Goal: Information Seeking & Learning: Check status

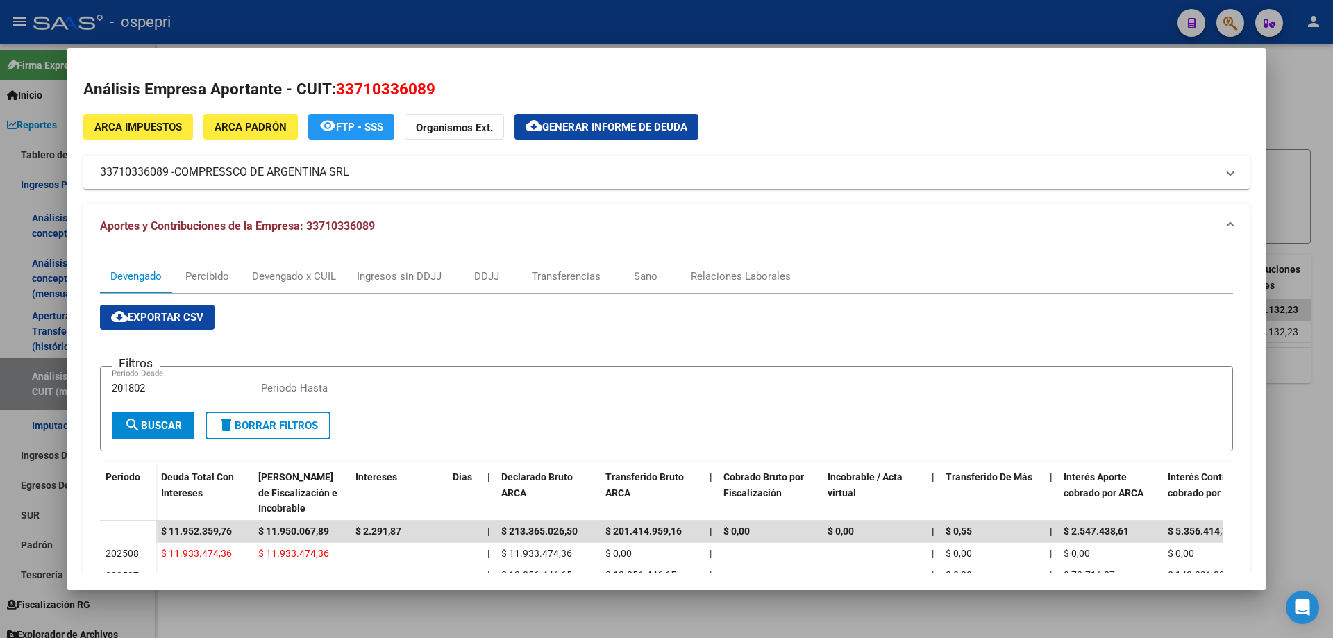
scroll to position [293, 0]
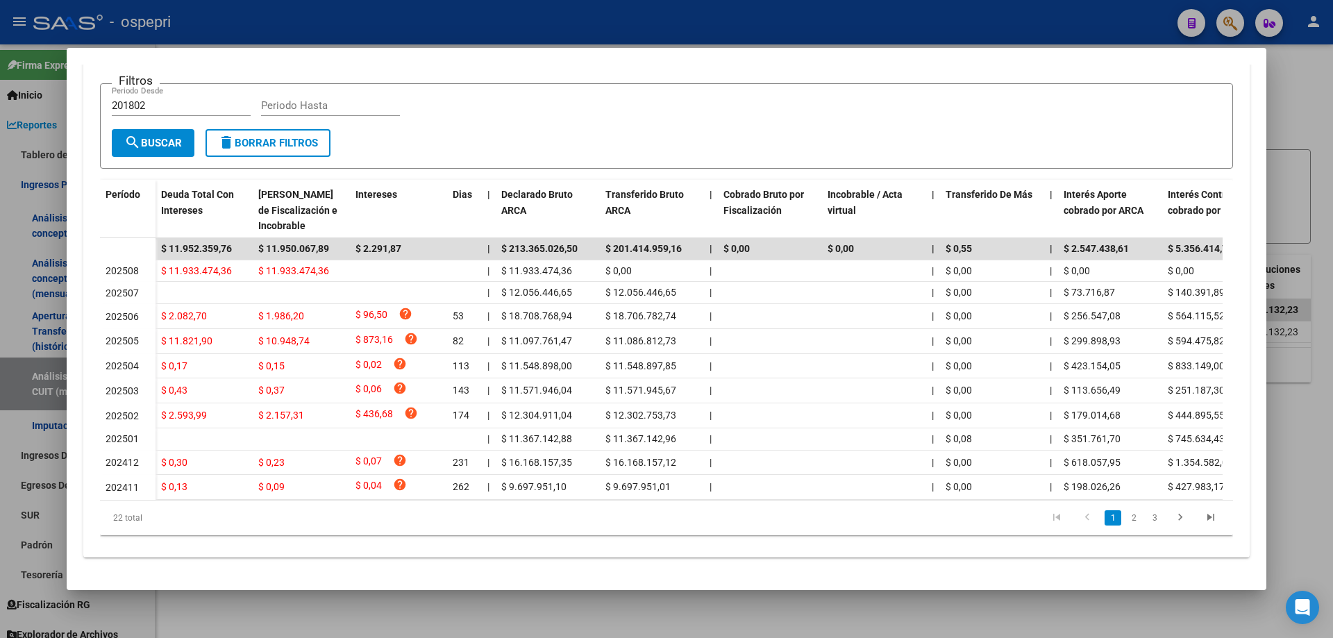
click at [1297, 101] on div at bounding box center [666, 319] width 1333 height 638
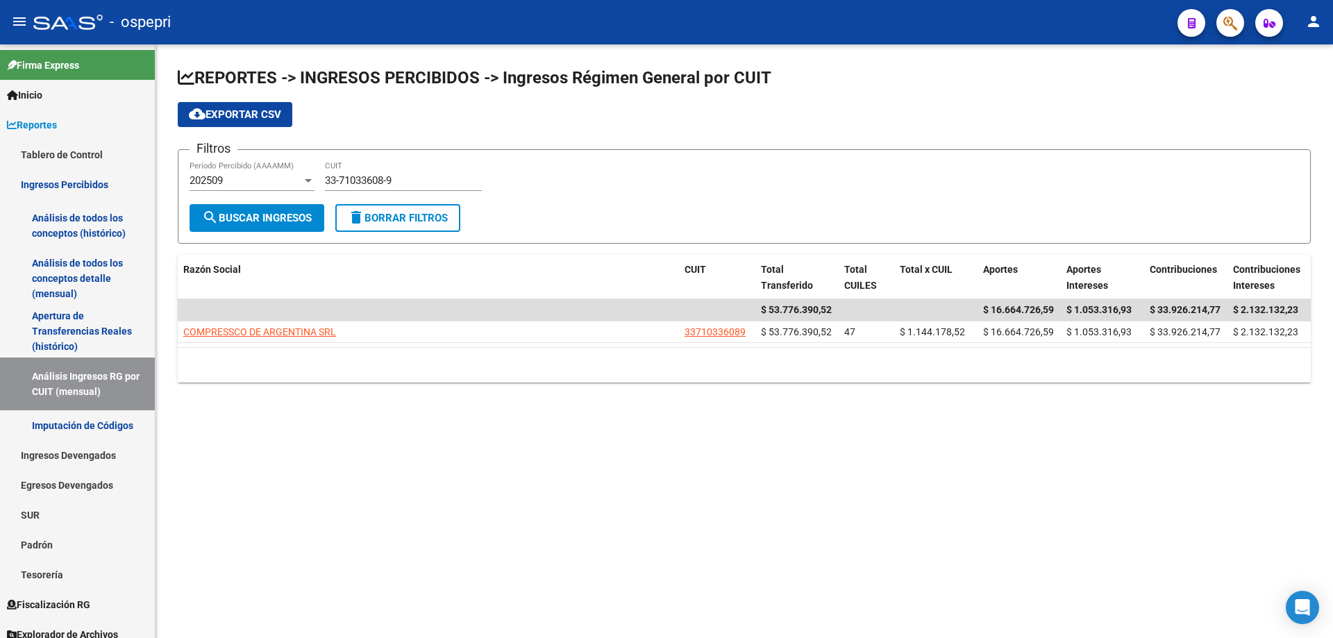
click at [422, 174] on div "33-71033608-9 CUIT" at bounding box center [403, 176] width 157 height 30
click at [392, 172] on div "33-71033608-9 CUIT" at bounding box center [403, 176] width 157 height 30
click at [393, 172] on div "33-71033608-9 CUIT" at bounding box center [403, 176] width 157 height 30
click at [394, 179] on input "33-71033608-9" at bounding box center [403, 180] width 157 height 12
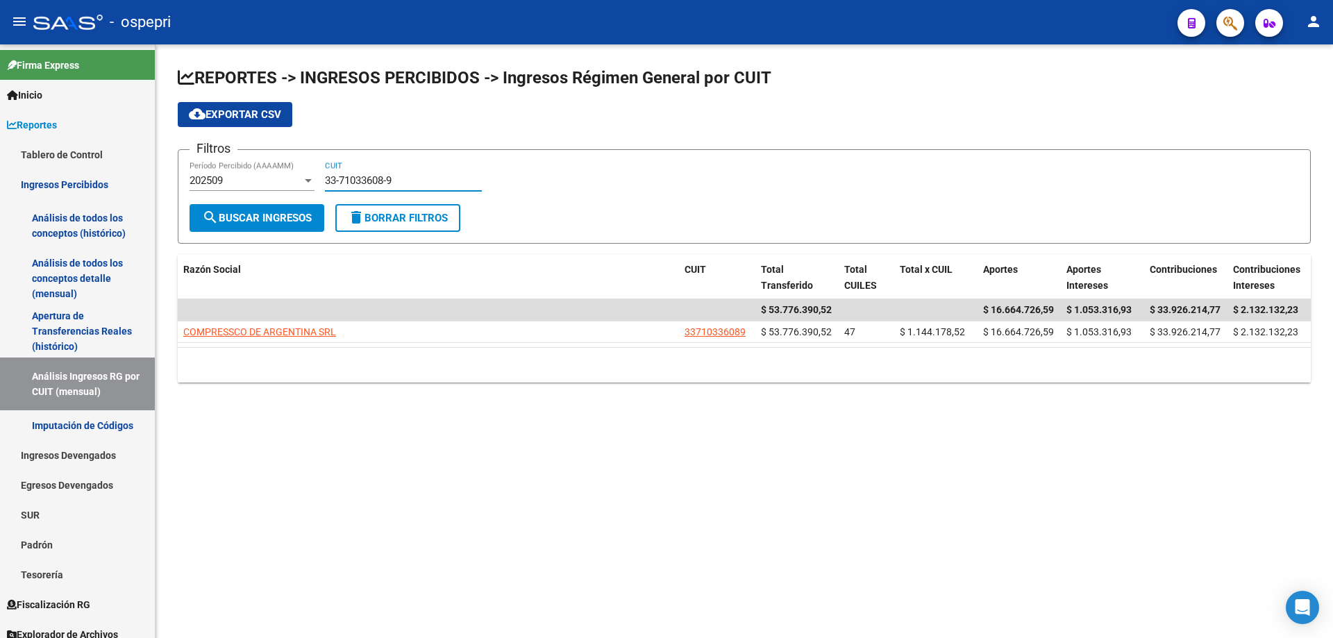
click at [394, 179] on input "33-71033608-9" at bounding box center [403, 180] width 157 height 12
paste input "0871364"
type input "33-70871364-9"
click at [283, 219] on span "search Buscar Ingresos" at bounding box center [257, 218] width 110 height 12
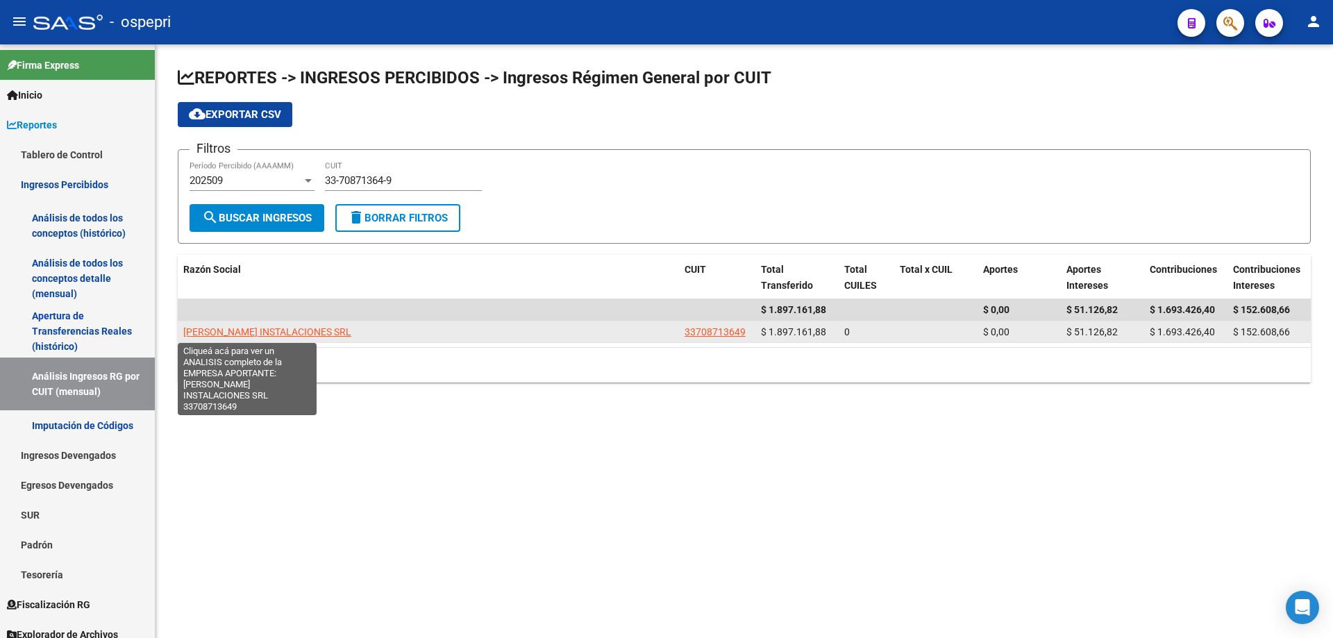
click at [260, 334] on span "[PERSON_NAME] INSTALACIONES SRL" at bounding box center [267, 331] width 168 height 11
type textarea "33708713649"
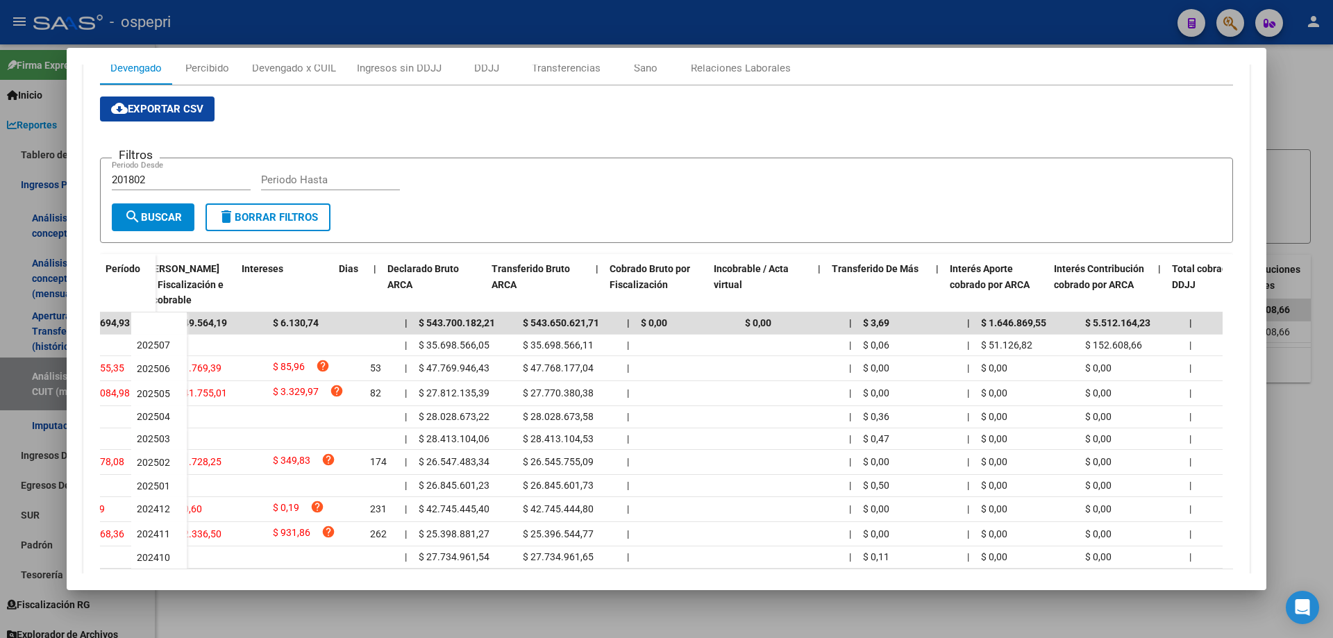
scroll to position [0, 114]
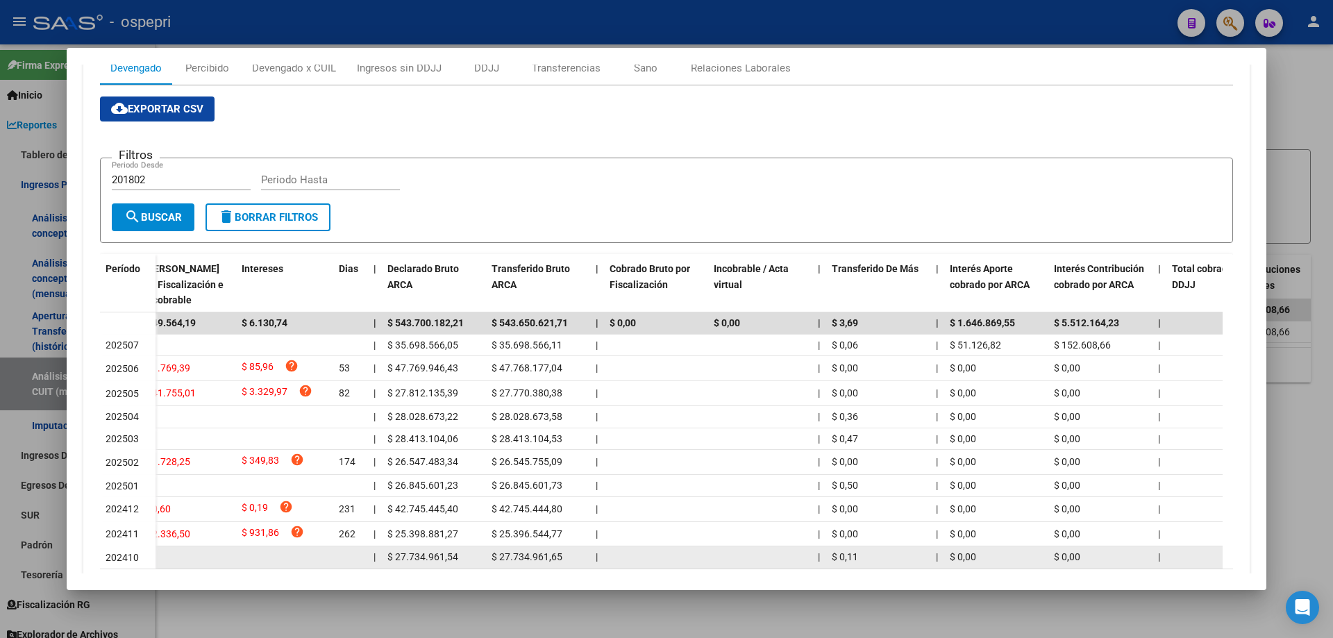
click at [860, 566] on datatable-body-cell "$ 0,11" at bounding box center [878, 557] width 104 height 22
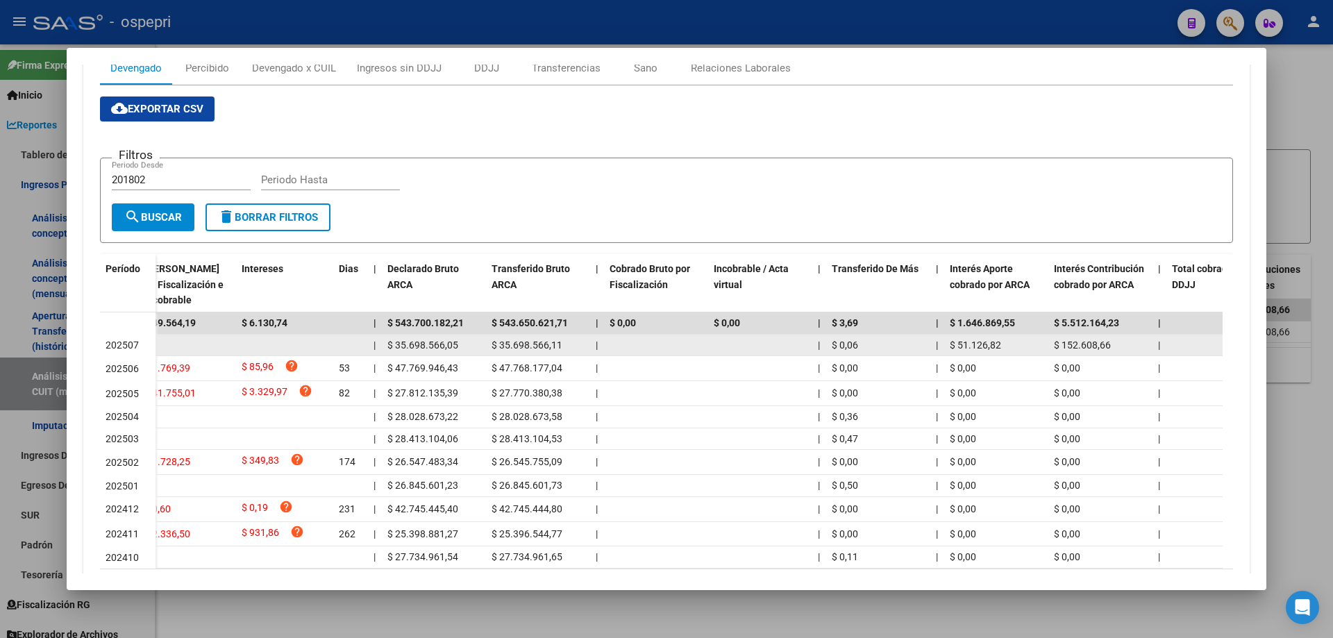
drag, startPoint x: 1003, startPoint y: 344, endPoint x: 958, endPoint y: 344, distance: 45.1
click at [958, 344] on div "$ 51.126,82" at bounding box center [996, 345] width 93 height 16
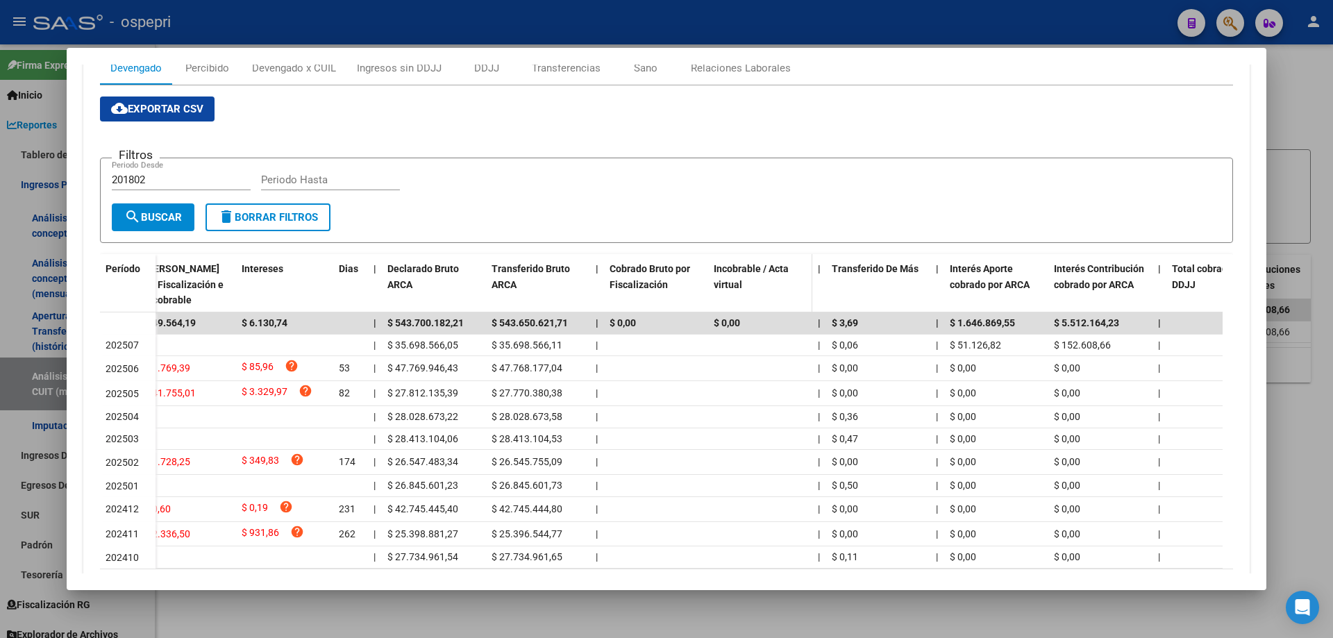
copy span "51.126,82"
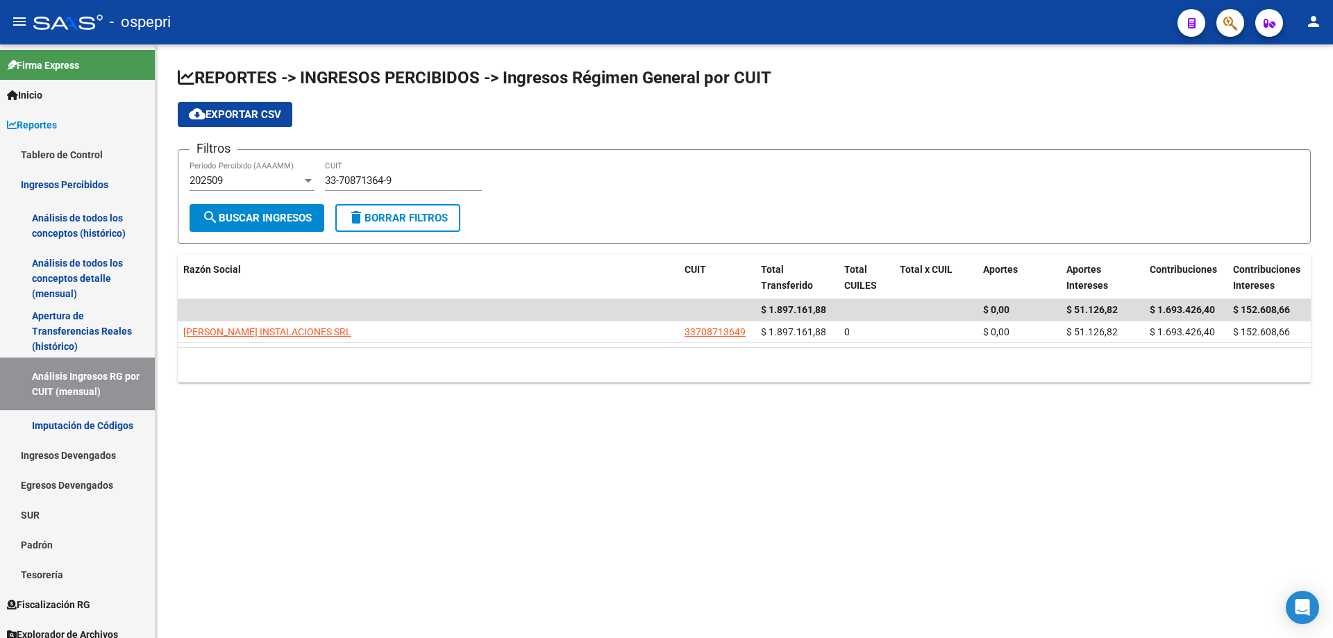
click at [269, 458] on mat-sidenav-content "REPORTES -> INGRESOS PERCIBIDOS -> Ingresos Régimen General por CUIT cloud_down…" at bounding box center [744, 341] width 1177 height 594
